Goal: Information Seeking & Learning: Find specific page/section

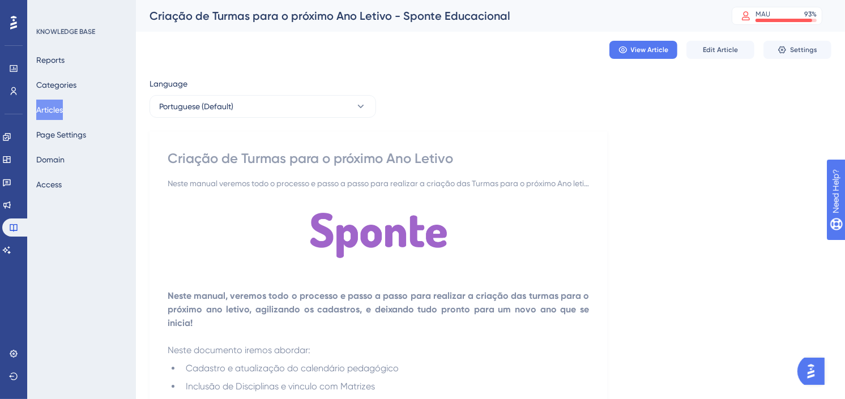
click at [35, 110] on div "KNOWLEDGE BASE Reports Categories Articles Page Settings Domain Access" at bounding box center [81, 199] width 109 height 399
click at [62, 113] on button "Articles" at bounding box center [49, 110] width 27 height 20
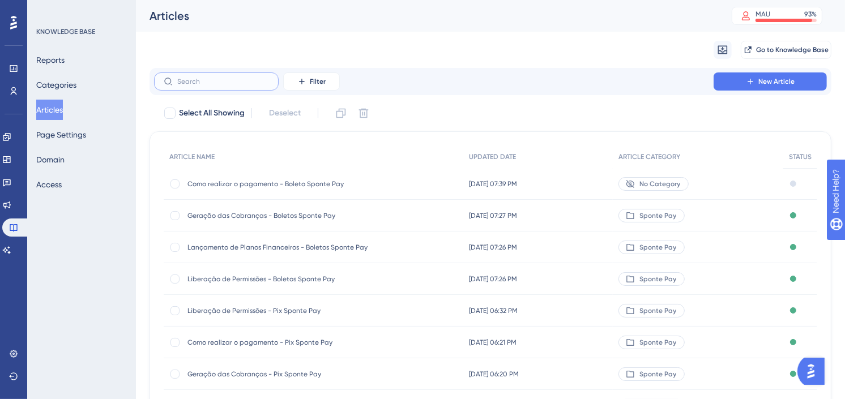
click at [258, 79] on input "text" at bounding box center [223, 82] width 92 height 8
type input "sponte pay"
click at [257, 78] on input "sponte pay" at bounding box center [223, 82] width 92 height 8
click at [320, 77] on span "Filter" at bounding box center [318, 81] width 16 height 9
click at [343, 42] on div "Migrate from Go to Knowledge Base" at bounding box center [491, 50] width 682 height 36
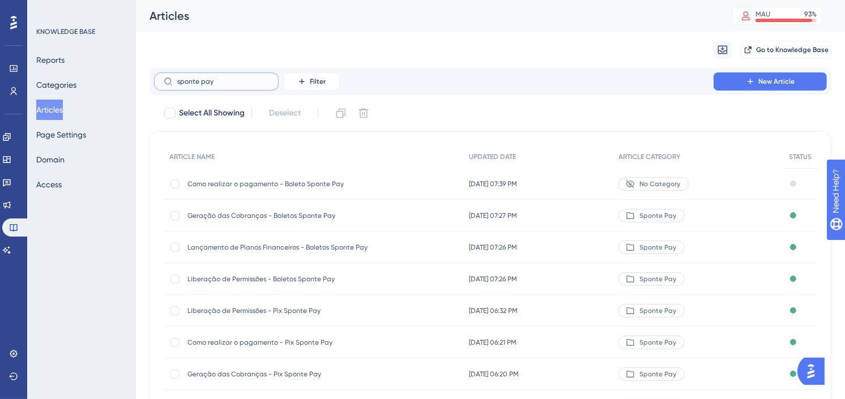
drag, startPoint x: 221, startPoint y: 78, endPoint x: 124, endPoint y: 81, distance: 97.5
click at [136, 81] on div "Performance Users Engagement Widgets Feedback Product Updates Knowledge Base AI…" at bounding box center [490, 277] width 709 height 554
click at [473, 49] on div "Migrate from Go to Knowledge Base" at bounding box center [491, 50] width 682 height 36
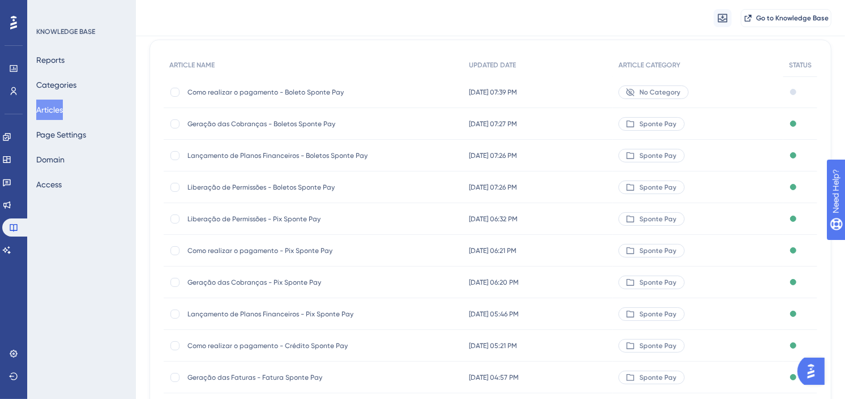
scroll to position [126, 0]
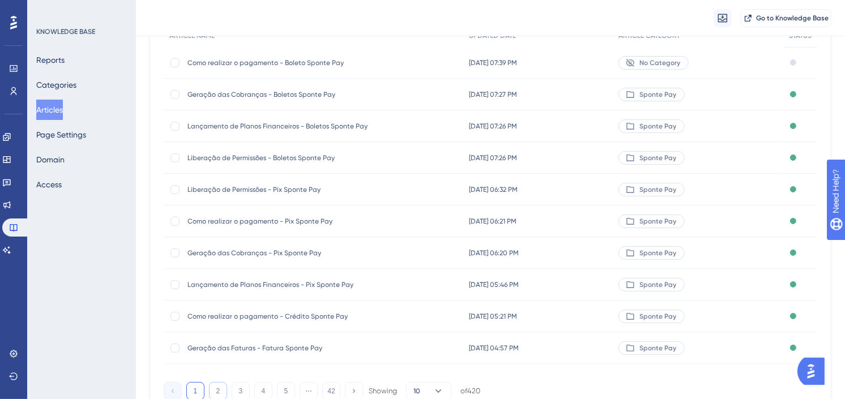
click at [219, 389] on button "2" at bounding box center [218, 391] width 18 height 18
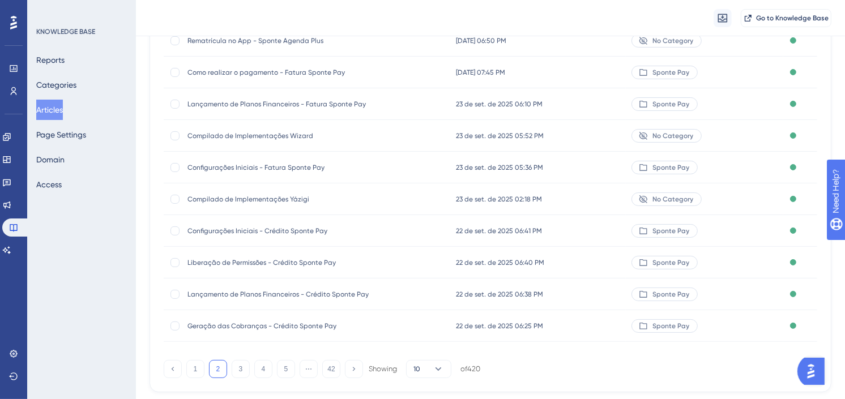
scroll to position [177, 0]
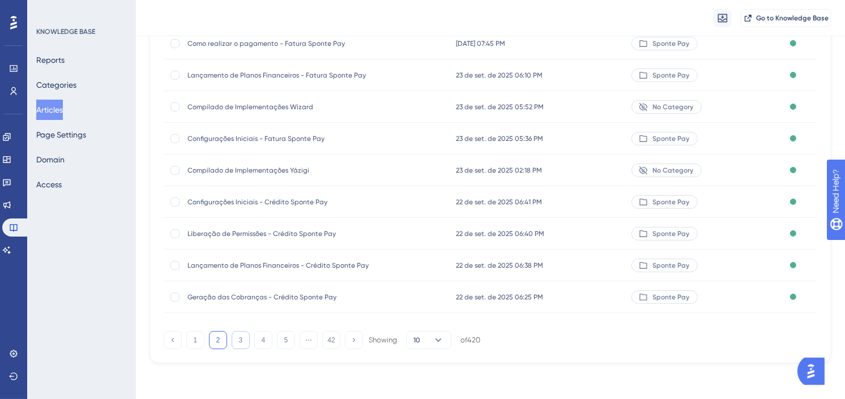
click at [238, 337] on button "3" at bounding box center [241, 340] width 18 height 18
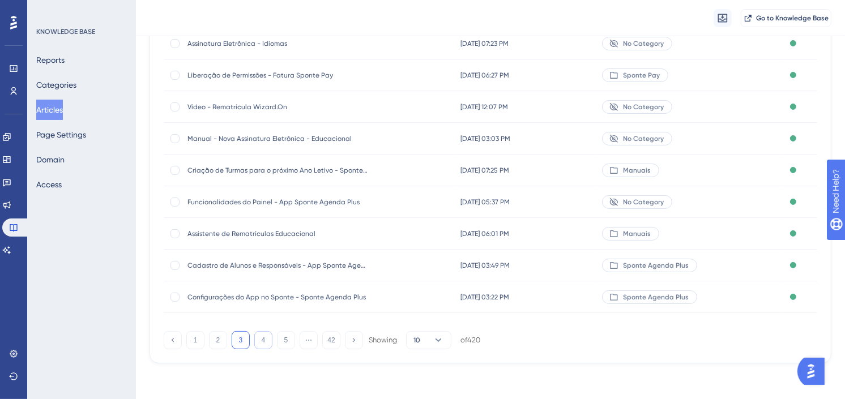
click at [255, 338] on button "4" at bounding box center [263, 340] width 18 height 18
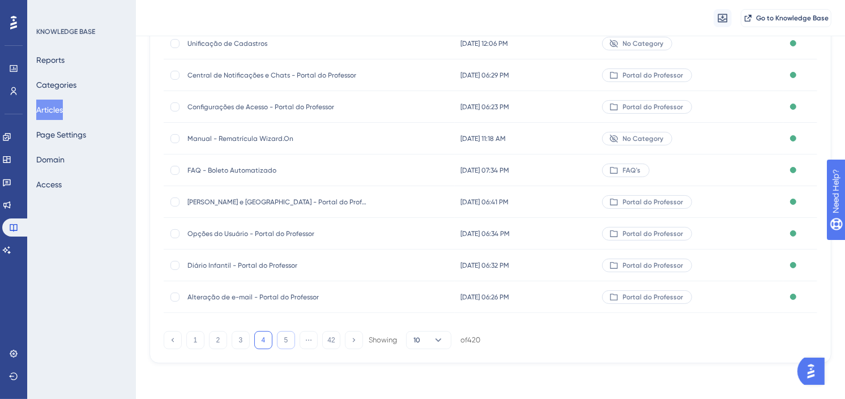
click at [281, 339] on button "5" at bounding box center [286, 340] width 18 height 18
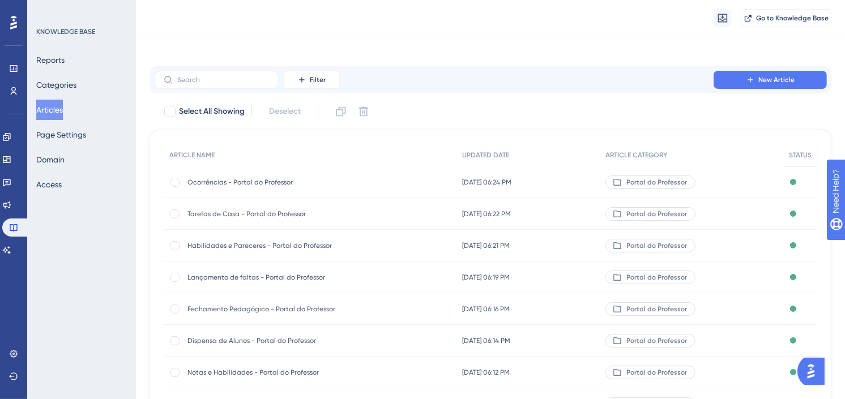
scroll to position [0, 0]
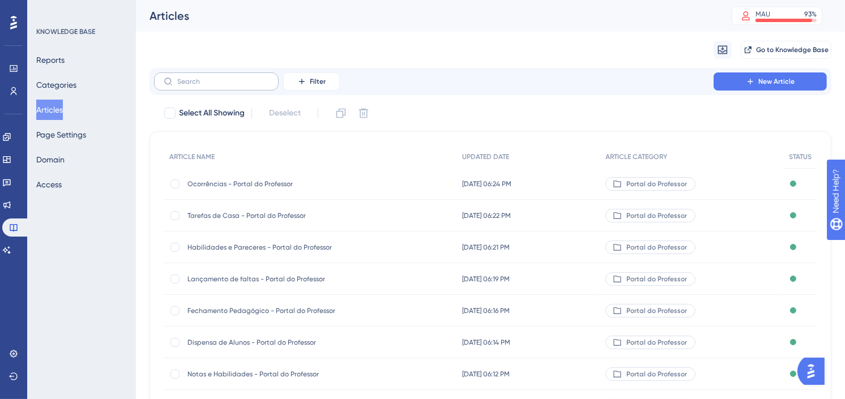
click at [256, 86] on label at bounding box center [216, 82] width 125 height 18
click at [256, 86] on input "text" at bounding box center [223, 82] width 92 height 8
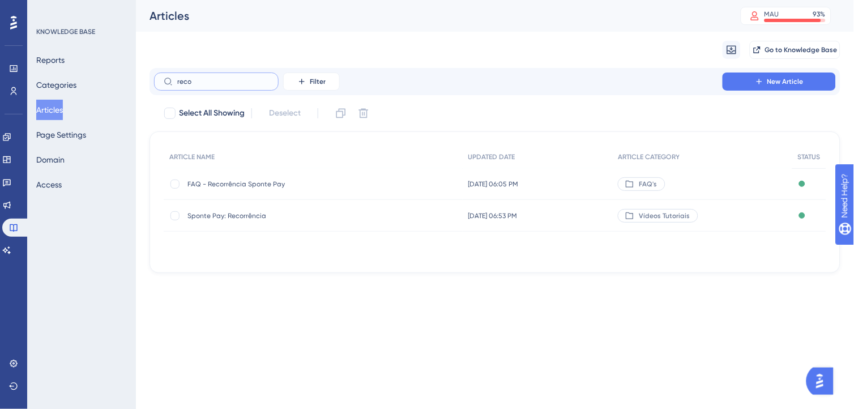
type input "reco"
click at [253, 210] on div "Sponte Pay: Recorrência Sponte Pay: Recorrência" at bounding box center [278, 216] width 181 height 32
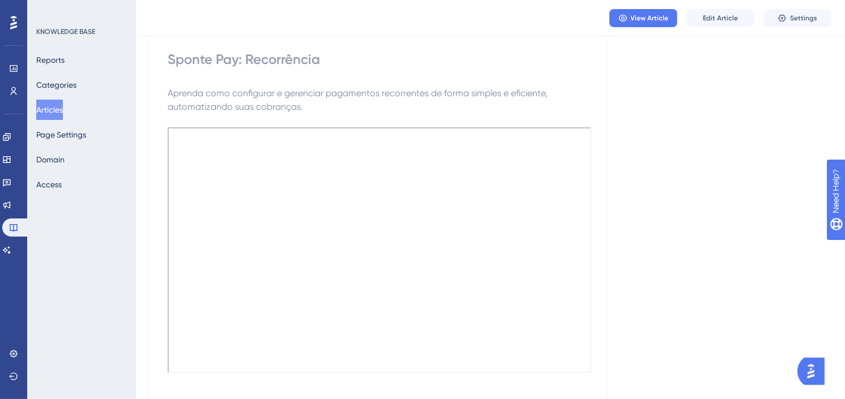
scroll to position [126, 0]
